Goal: Task Accomplishment & Management: Complete application form

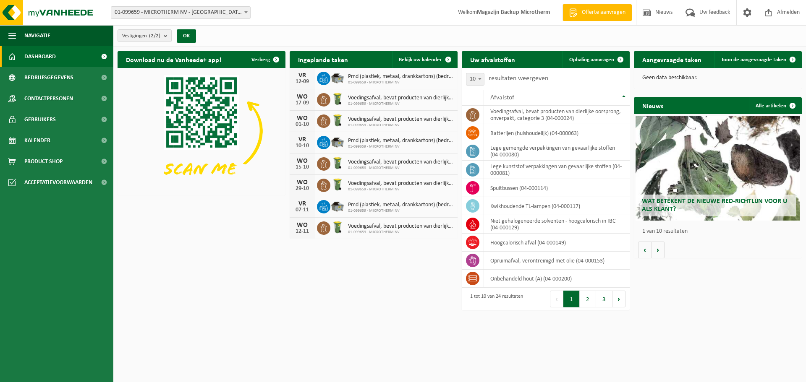
click at [50, 140] on span "Kalender" at bounding box center [37, 140] width 26 height 21
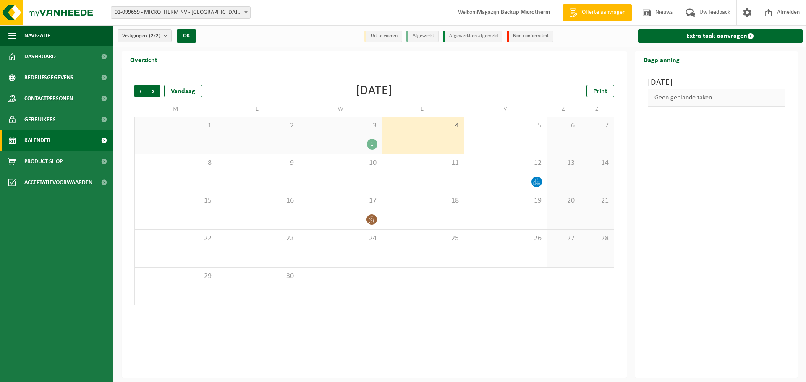
click at [372, 146] on div "1" at bounding box center [372, 144] width 10 height 11
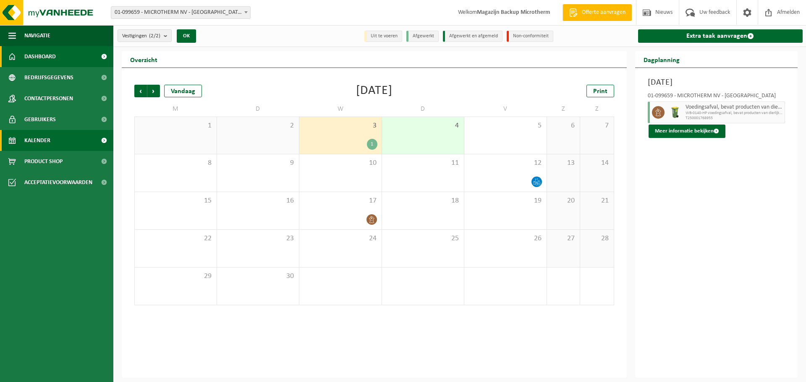
click at [50, 57] on span "Dashboard" at bounding box center [39, 56] width 31 height 21
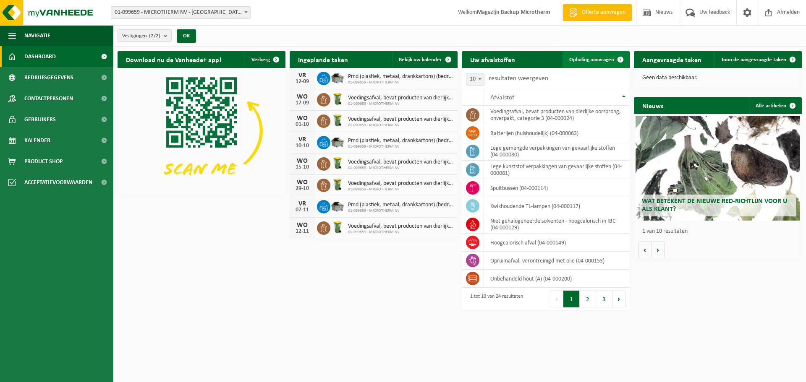
click at [592, 59] on span "Ophaling aanvragen" at bounding box center [591, 59] width 45 height 5
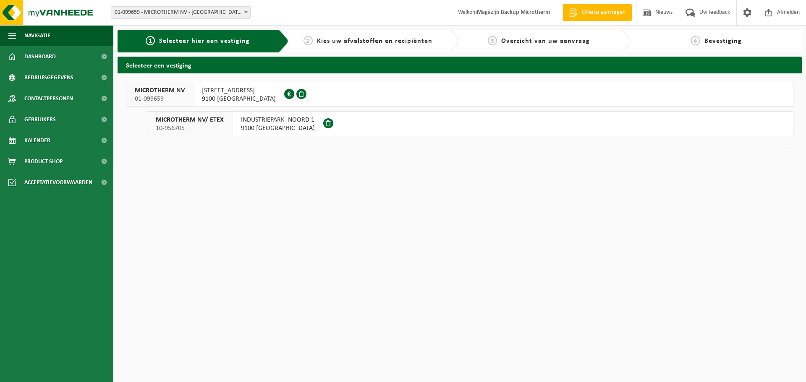
click at [235, 95] on span "9100 SINT-NIKLAAS" at bounding box center [239, 99] width 74 height 8
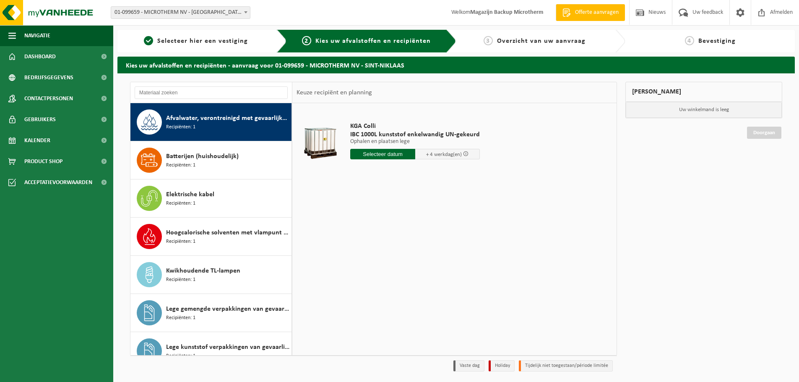
click at [214, 120] on span "Afvalwater, verontreinigd met gevaarlijke producten" at bounding box center [227, 118] width 123 height 10
click at [389, 154] on input "text" at bounding box center [382, 154] width 65 height 10
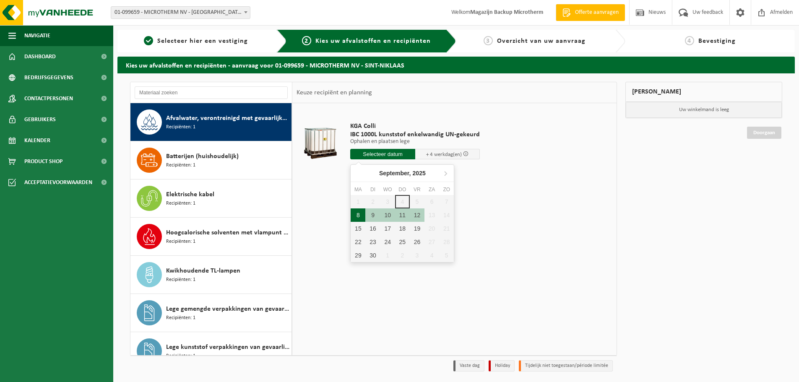
click at [360, 219] on div "8" at bounding box center [358, 215] width 15 height 13
type input "Van 2025-09-08"
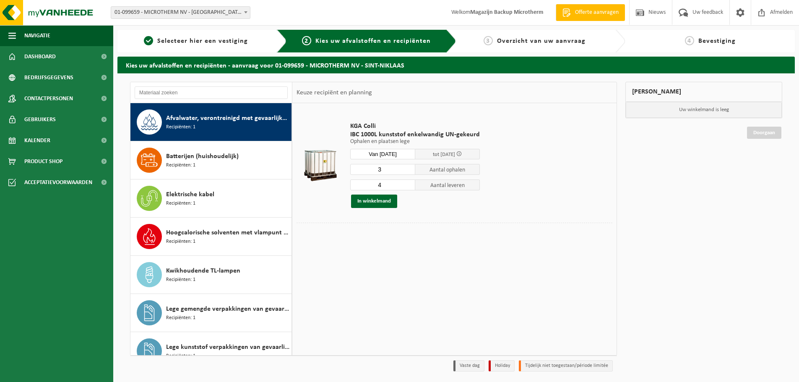
click at [408, 172] on input "3" at bounding box center [382, 169] width 65 height 11
click at [408, 172] on input "2" at bounding box center [382, 169] width 65 height 11
type input "1"
click at [408, 172] on input "1" at bounding box center [382, 169] width 65 height 11
click at [407, 188] on input "3" at bounding box center [382, 185] width 65 height 11
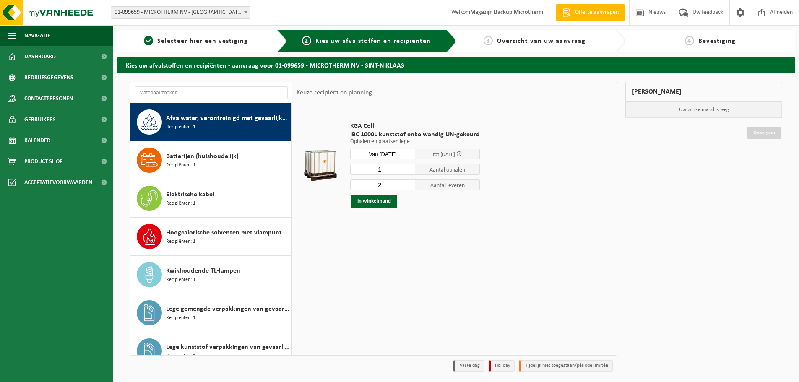
click at [407, 188] on input "2" at bounding box center [382, 185] width 65 height 11
type input "1"
click at [407, 188] on input "1" at bounding box center [382, 185] width 65 height 11
click at [385, 202] on button "In winkelmand" at bounding box center [374, 201] width 46 height 13
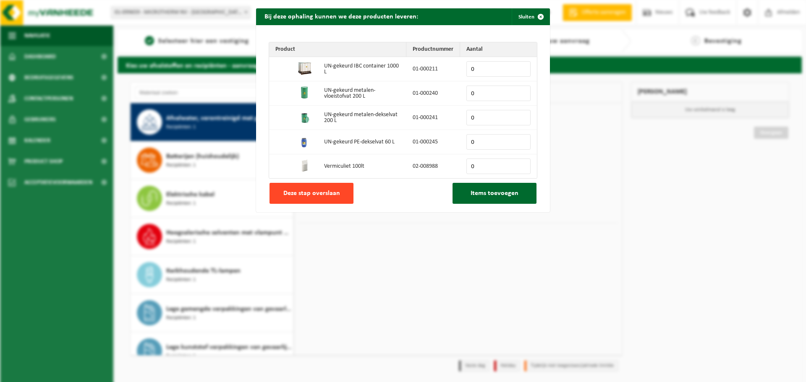
click at [327, 188] on button "Deze stap overslaan" at bounding box center [311, 193] width 84 height 21
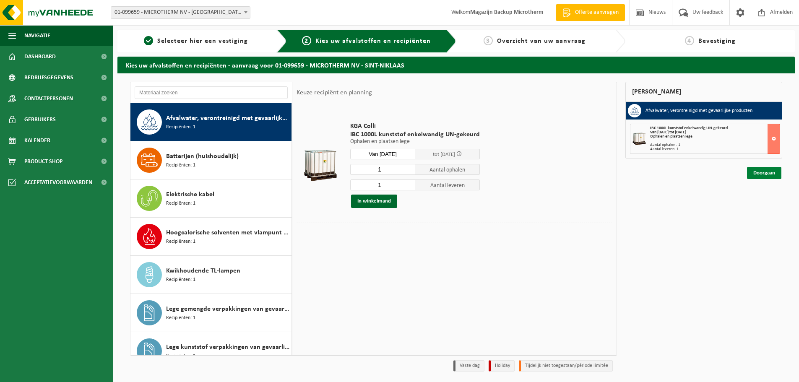
click at [767, 174] on link "Doorgaan" at bounding box center [764, 173] width 34 height 12
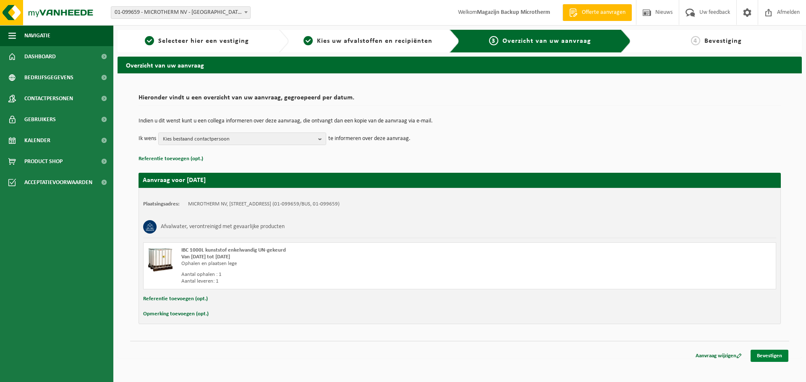
click at [764, 352] on link "Bevestigen" at bounding box center [769, 356] width 38 height 12
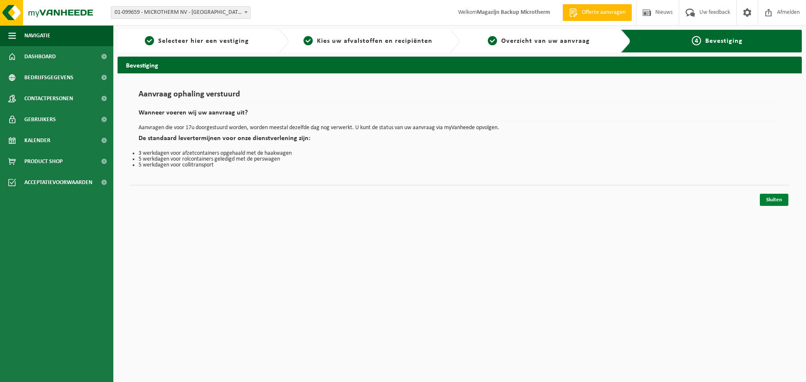
click at [772, 203] on link "Sluiten" at bounding box center [773, 200] width 29 height 12
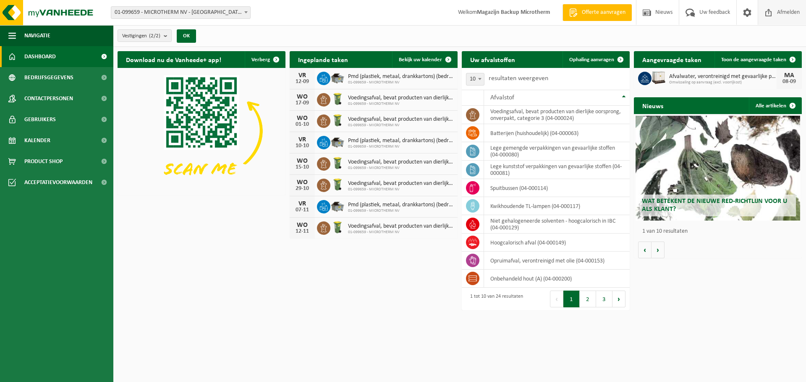
click at [784, 15] on span "Afmelden" at bounding box center [788, 12] width 27 height 25
